Goal: Information Seeking & Learning: Learn about a topic

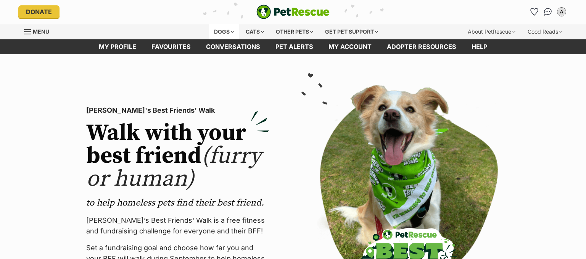
click at [228, 30] on div "Dogs" at bounding box center [224, 31] width 31 height 15
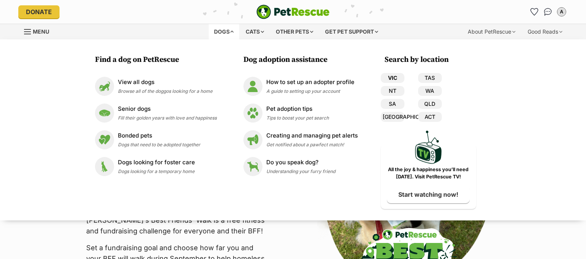
click at [402, 75] on link "VIC" at bounding box center [393, 78] width 24 height 10
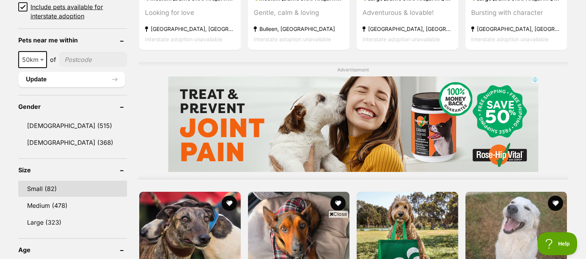
scroll to position [645, 0]
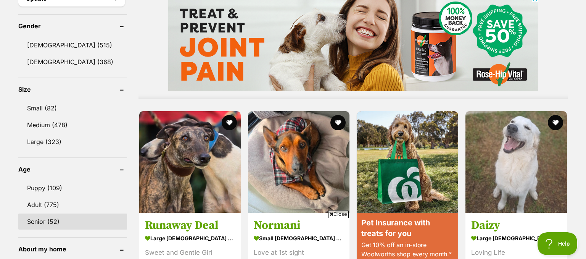
click at [39, 218] on link "Senior (52)" at bounding box center [72, 221] width 109 height 16
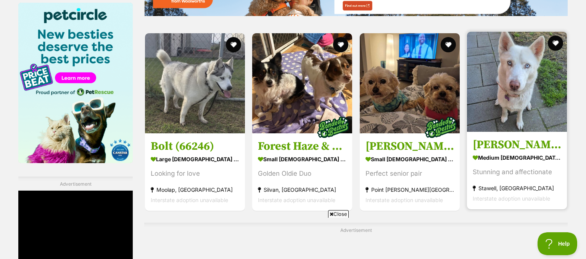
click at [519, 92] on img at bounding box center [517, 82] width 100 height 100
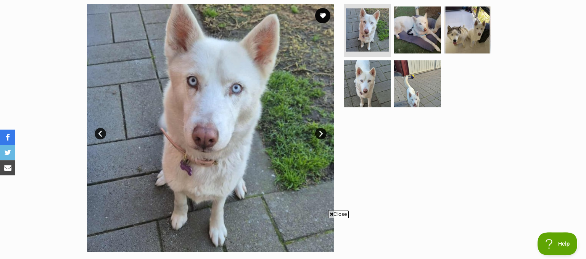
scroll to position [121, 0]
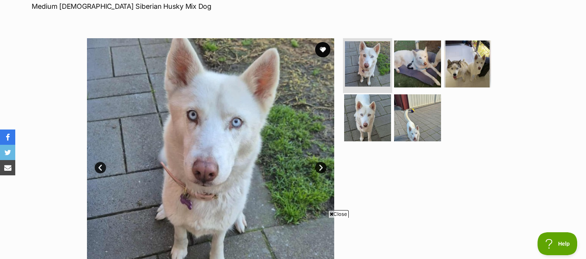
click at [375, 66] on img at bounding box center [367, 63] width 45 height 45
click at [321, 167] on link "Next" at bounding box center [320, 167] width 11 height 11
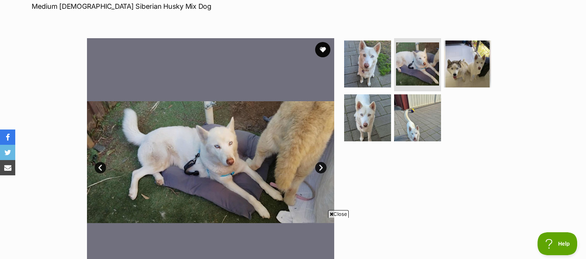
click at [321, 167] on link "Next" at bounding box center [320, 167] width 11 height 11
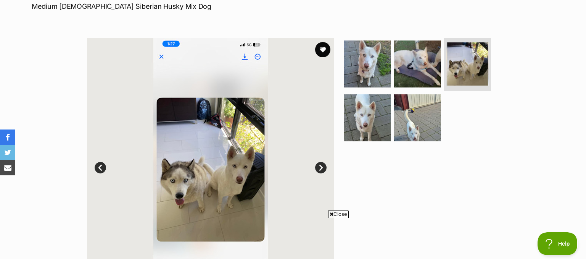
click at [321, 167] on link "Next" at bounding box center [320, 167] width 11 height 11
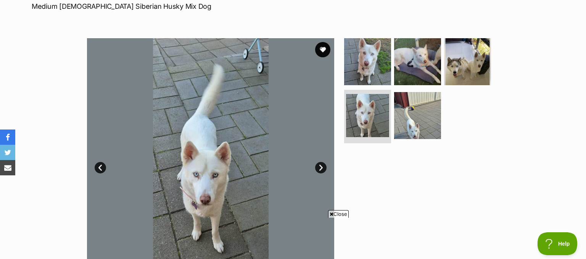
click at [321, 167] on link "Next" at bounding box center [320, 167] width 11 height 11
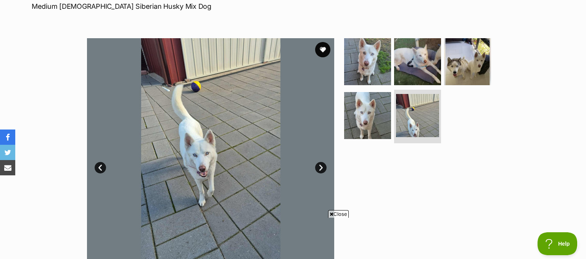
click at [321, 167] on link "Next" at bounding box center [320, 167] width 11 height 11
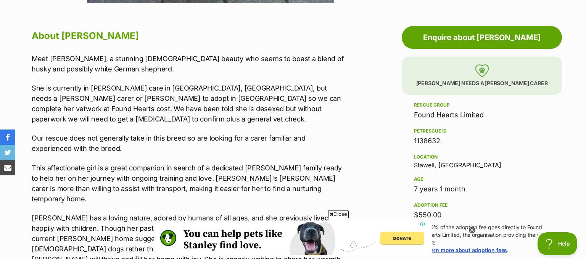
scroll to position [0, 0]
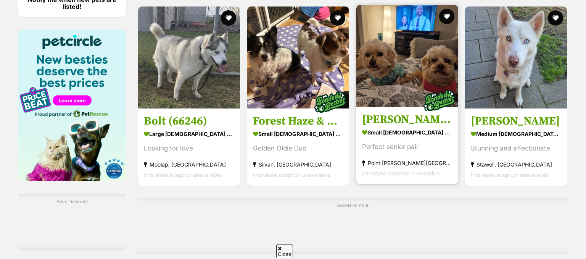
scroll to position [1129, 0]
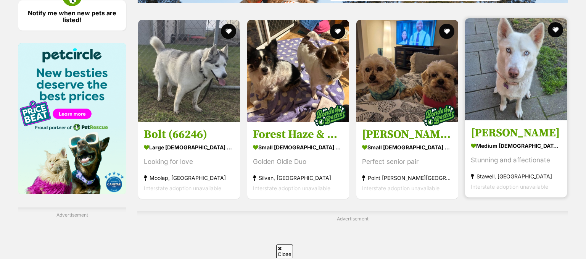
click at [536, 44] on img at bounding box center [516, 69] width 102 height 102
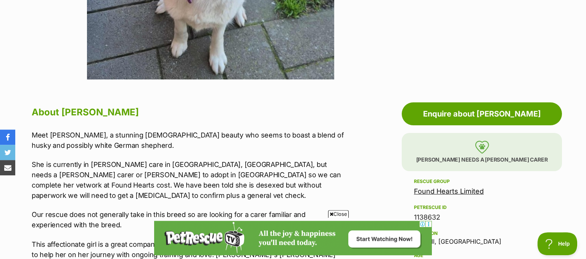
scroll to position [322, 0]
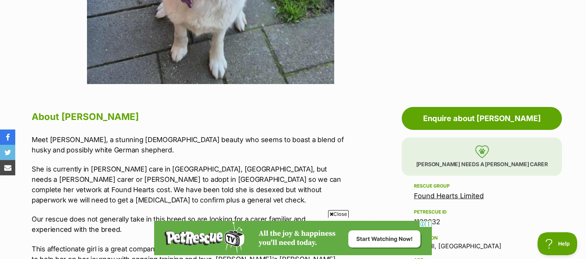
click at [454, 195] on link "Found Hearts Limited" at bounding box center [449, 196] width 70 height 8
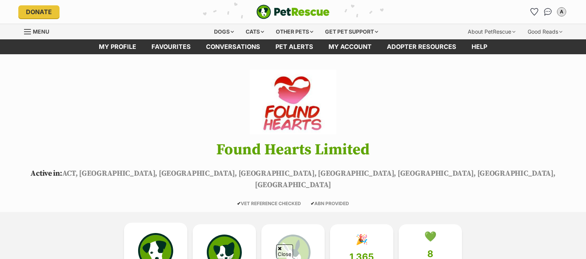
scroll to position [121, 0]
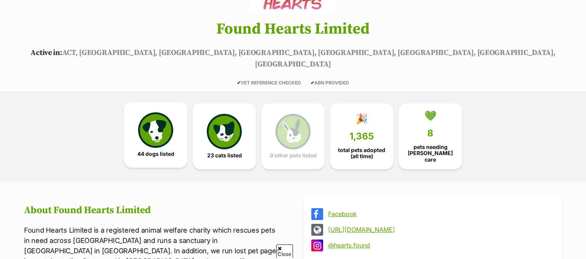
click at [174, 111] on link "44 dogs listed" at bounding box center [155, 135] width 63 height 66
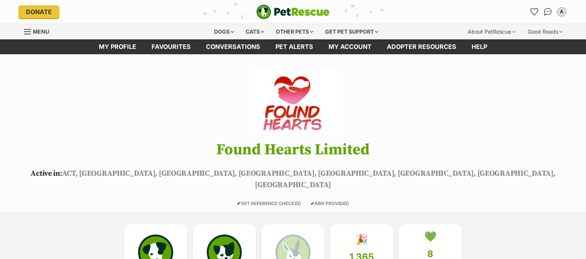
scroll to position [563, 0]
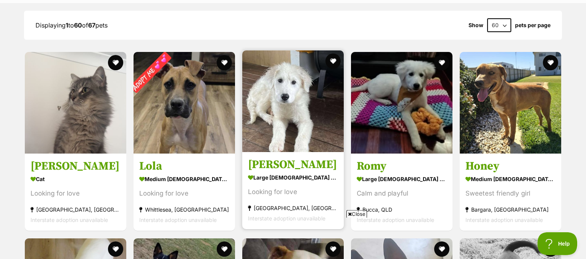
scroll to position [645, 0]
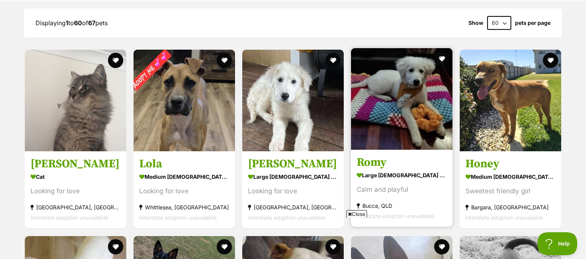
click at [398, 88] on img at bounding box center [402, 99] width 102 height 102
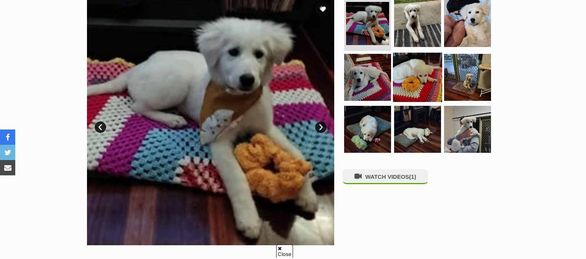
scroll to position [403, 0]
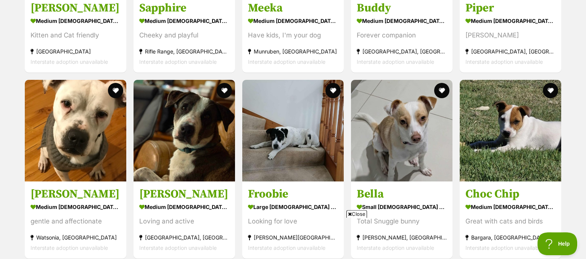
scroll to position [1008, 0]
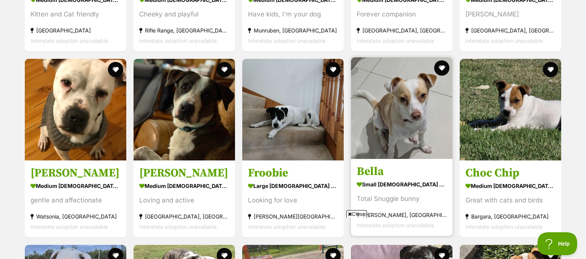
click at [402, 102] on img at bounding box center [402, 108] width 102 height 102
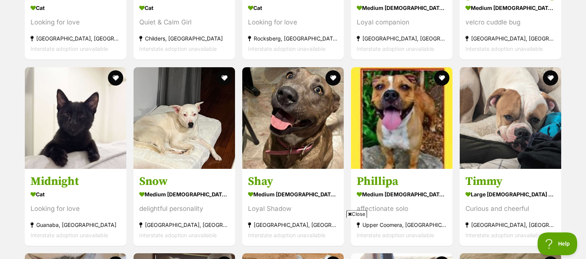
scroll to position [2338, 0]
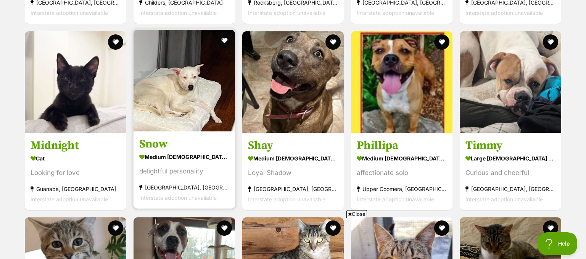
click at [203, 71] on img at bounding box center [185, 81] width 102 height 102
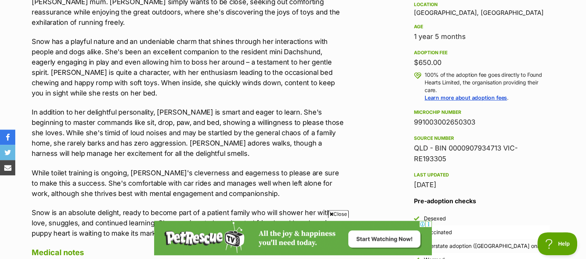
scroll to position [524, 0]
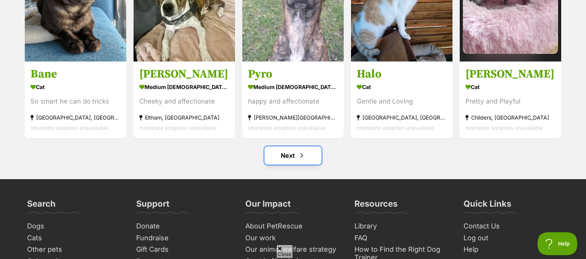
click at [305, 146] on link "Next" at bounding box center [293, 155] width 57 height 18
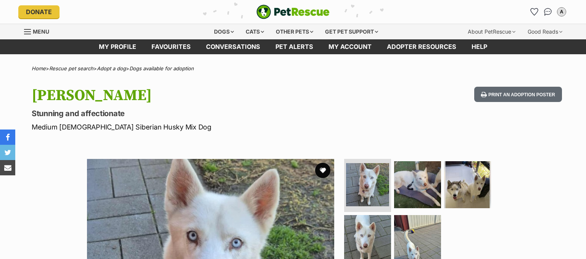
scroll to position [322, 0]
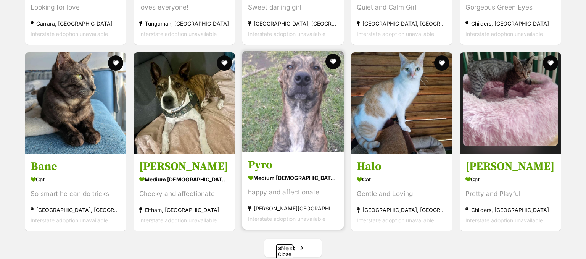
scroll to position [2661, 0]
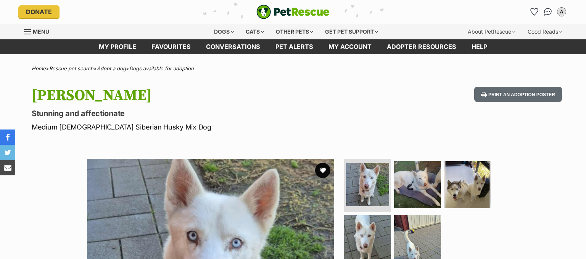
scroll to position [540, 0]
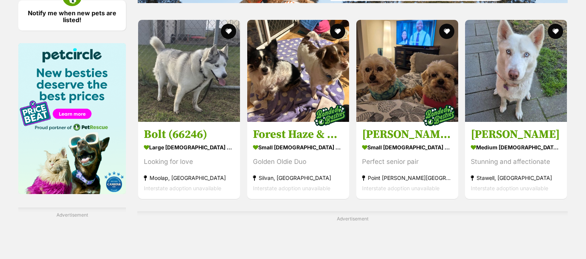
scroll to position [1136, 0]
